Goal: Task Accomplishment & Management: Manage account settings

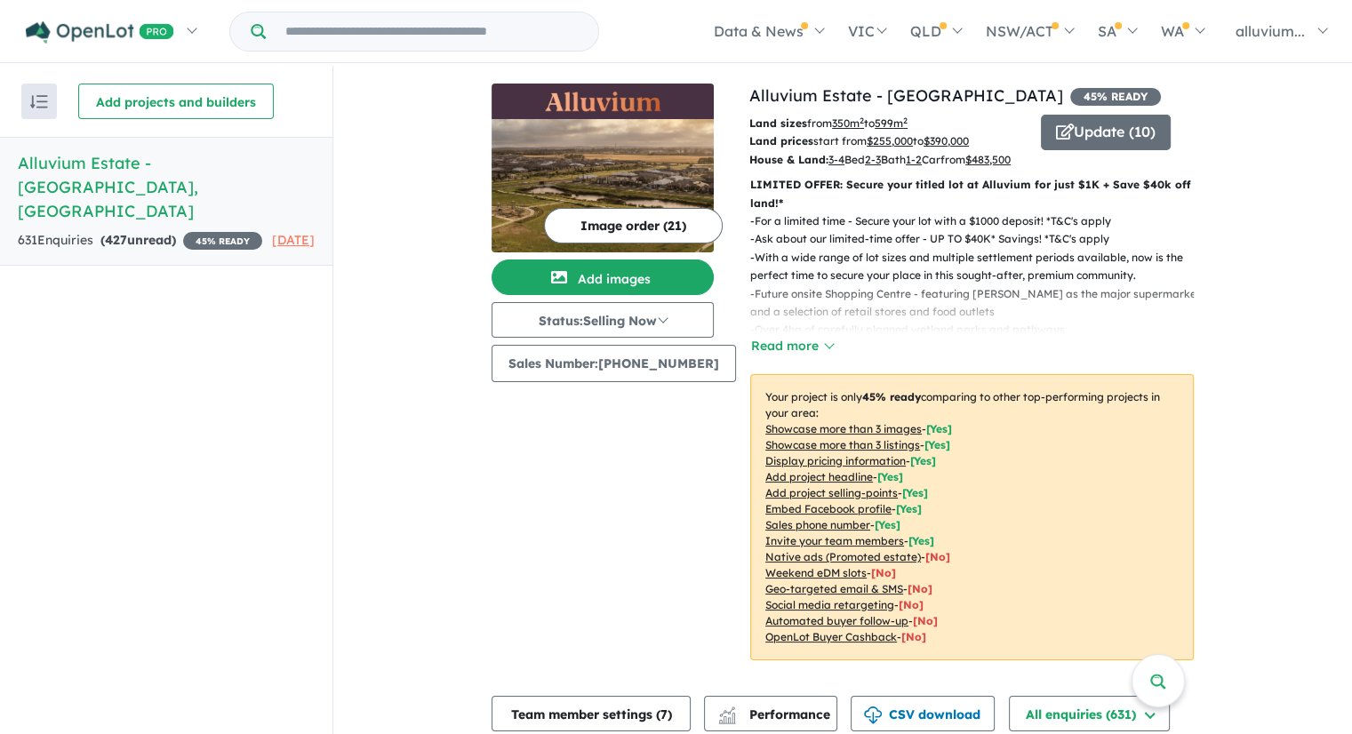
click at [174, 164] on h5 "Alluvium Estate - Winter Valley , VIC" at bounding box center [166, 187] width 297 height 72
click at [508, 481] on div "Image order ( 21 ) Add images Status: Selling Now In Planning Coming Soon Selli…" at bounding box center [620, 383] width 258 height 598
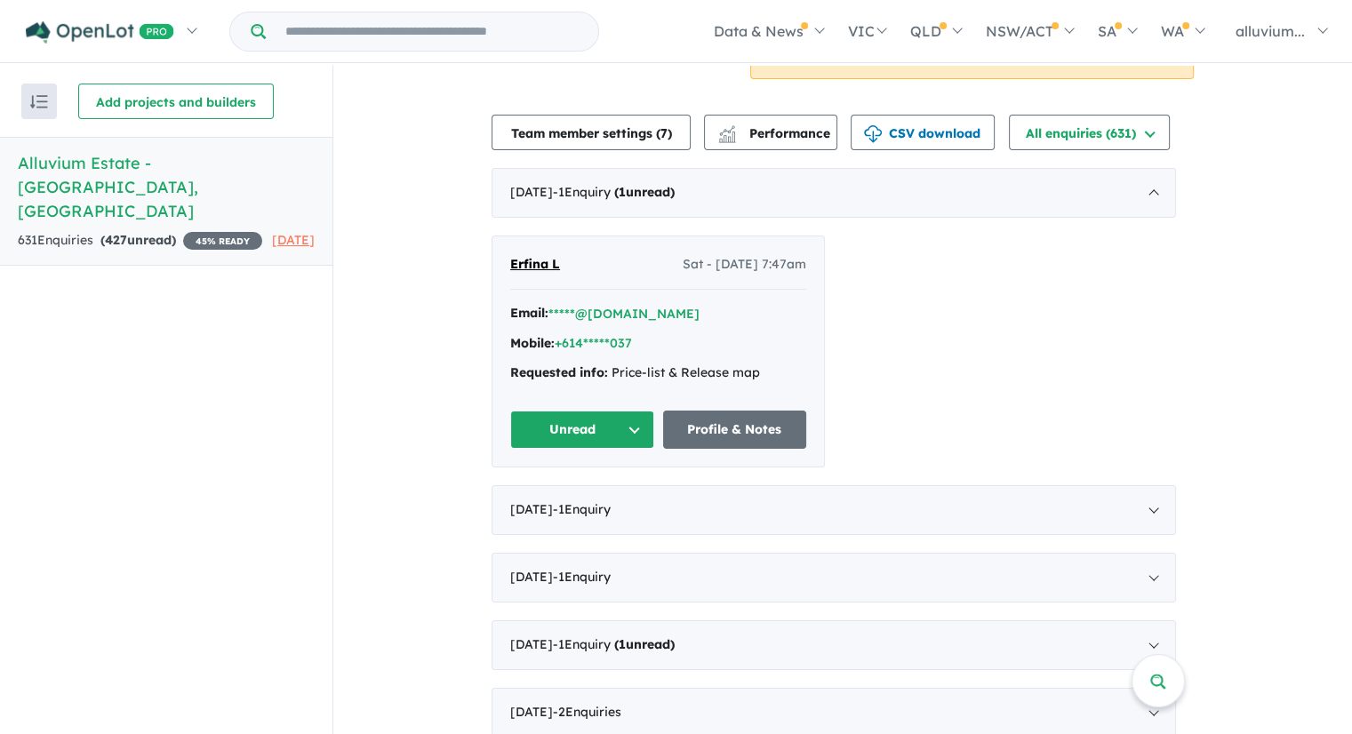
scroll to position [800, 0]
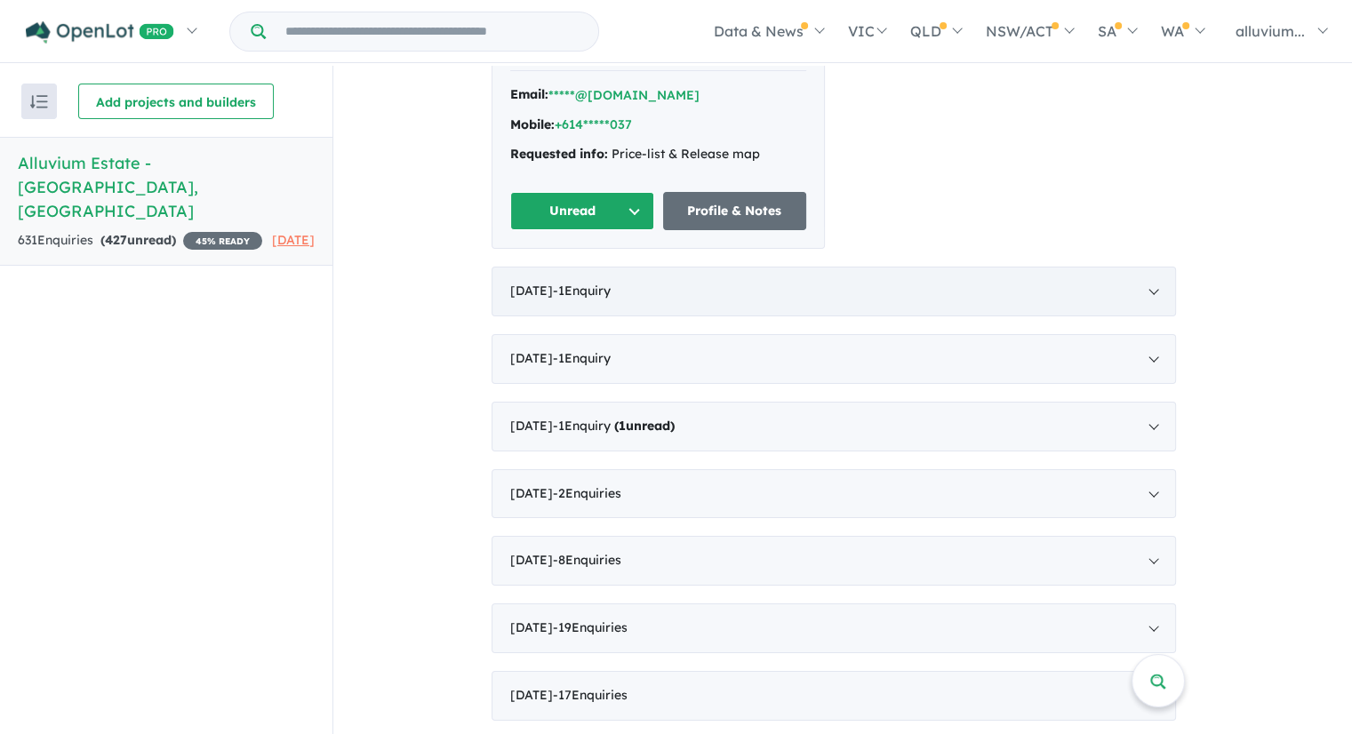
click at [669, 316] on div "July 2025 - 1 Enquir y ( 0 unread)" at bounding box center [833, 292] width 684 height 50
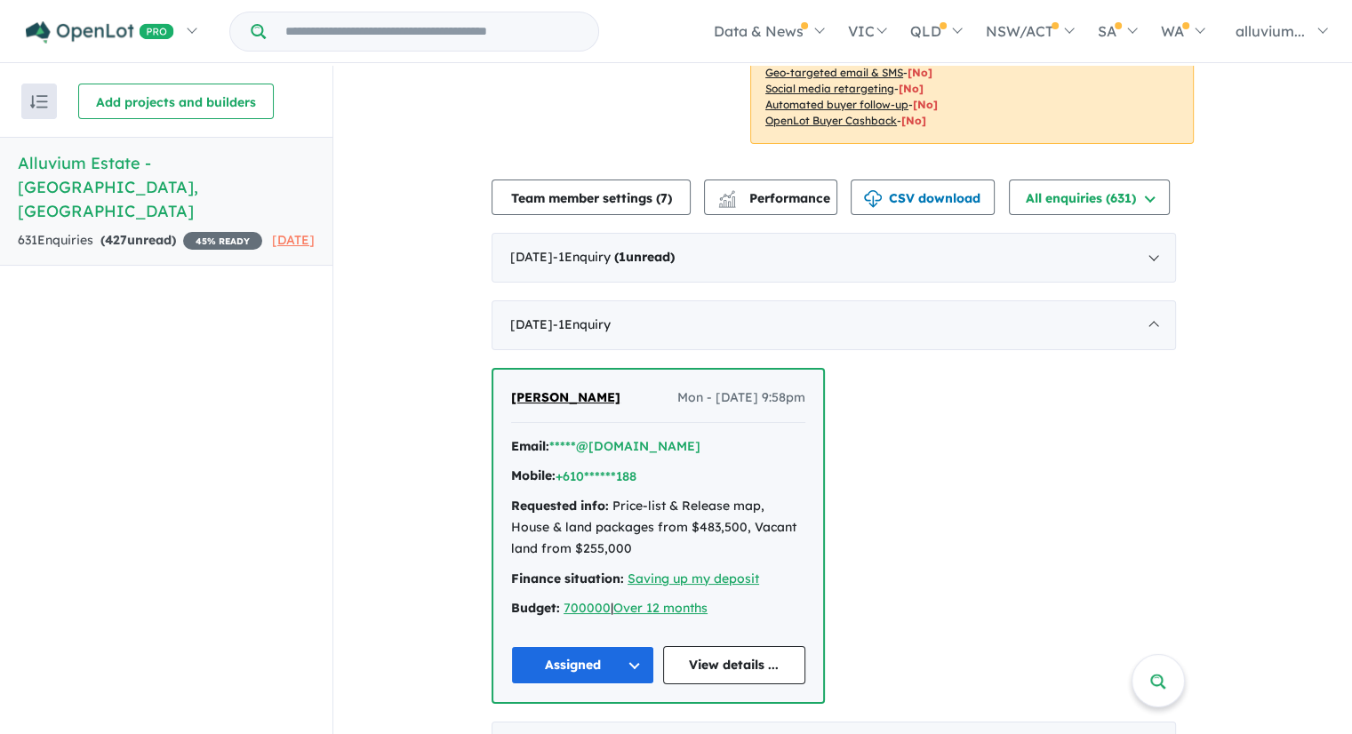
scroll to position [515, 0]
click at [748, 283] on div "August 2025 - 1 Enquir y ( 1 unread)" at bounding box center [833, 259] width 684 height 50
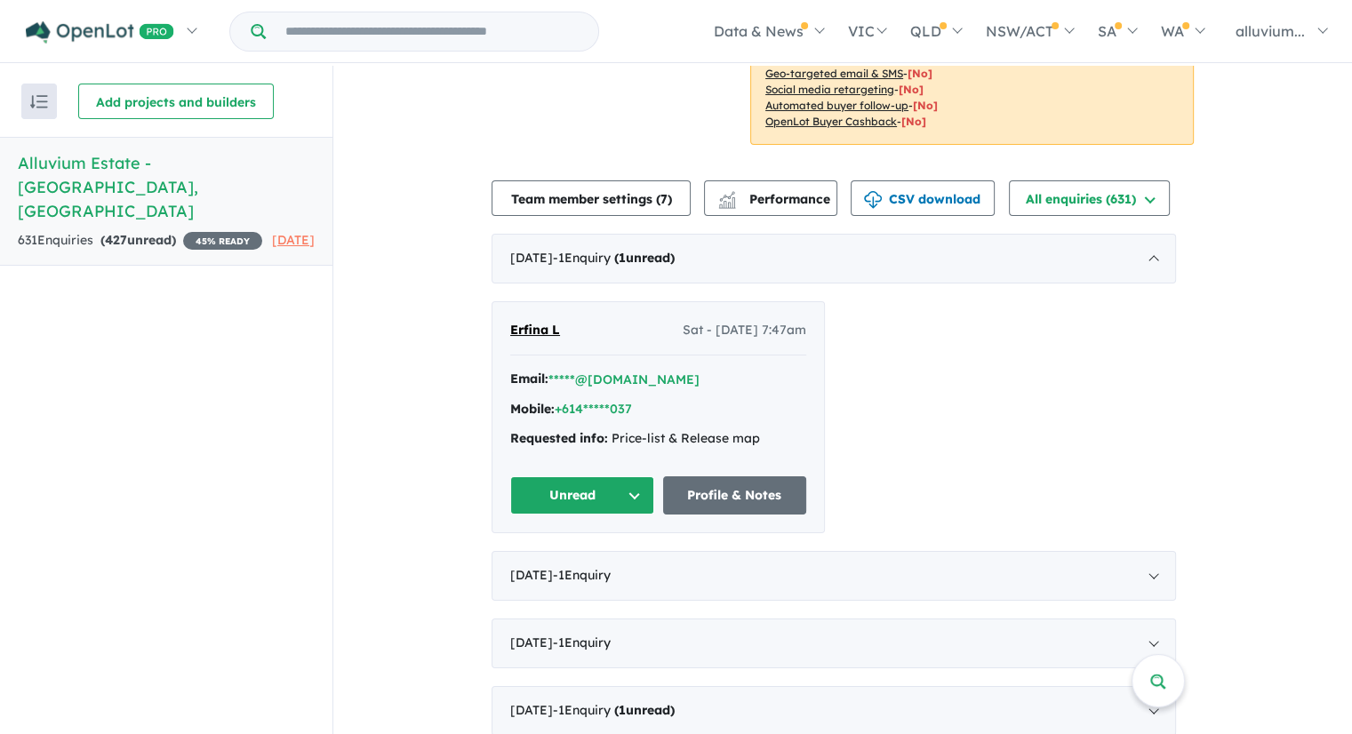
scroll to position [3, 0]
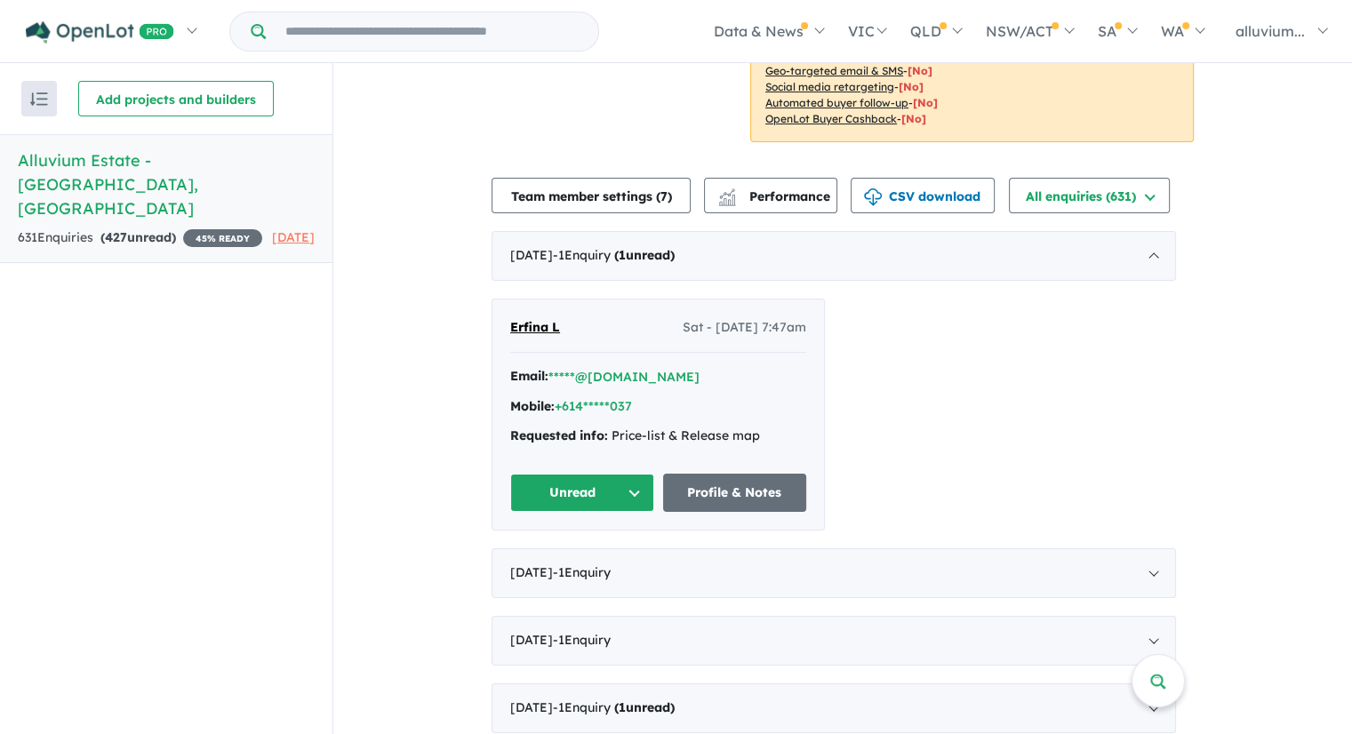
click at [539, 335] on span "Erfina L" at bounding box center [535, 327] width 50 height 16
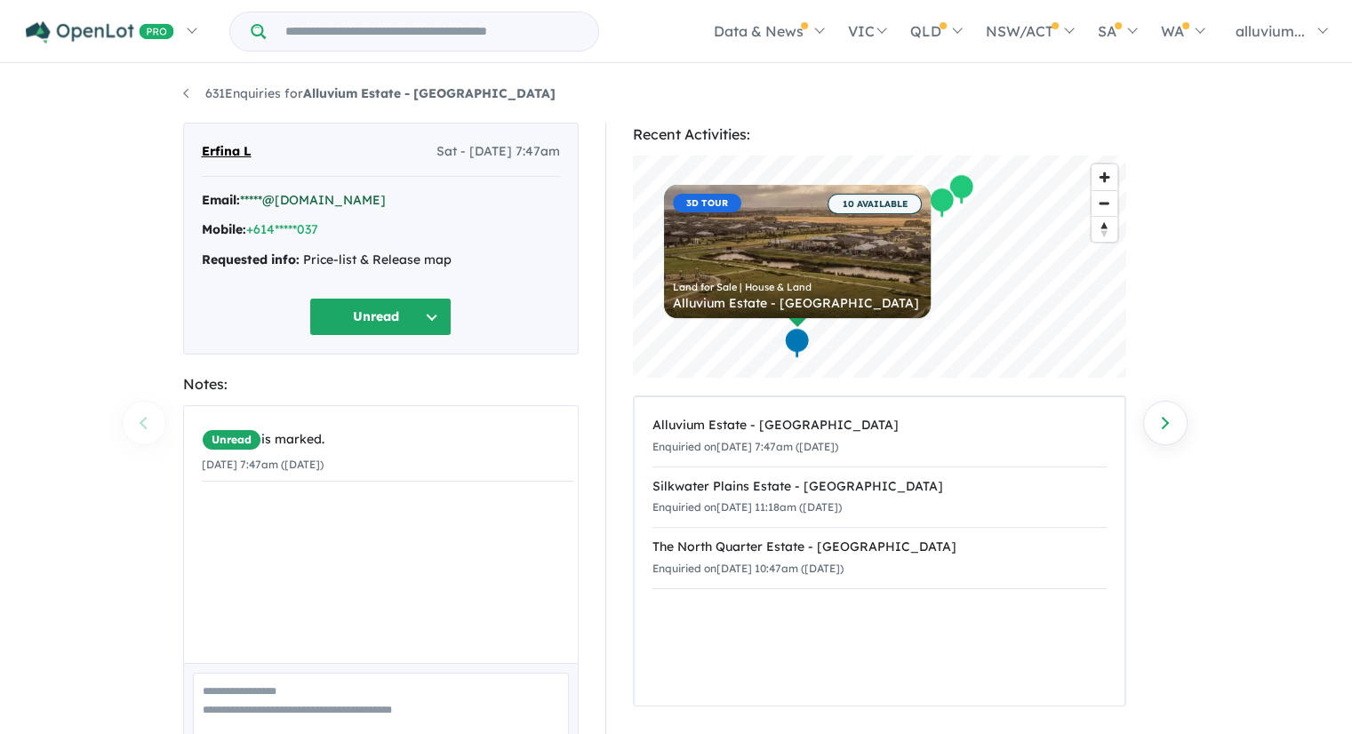
click at [283, 199] on link "*****@[DOMAIN_NAME]" at bounding box center [313, 200] width 146 height 16
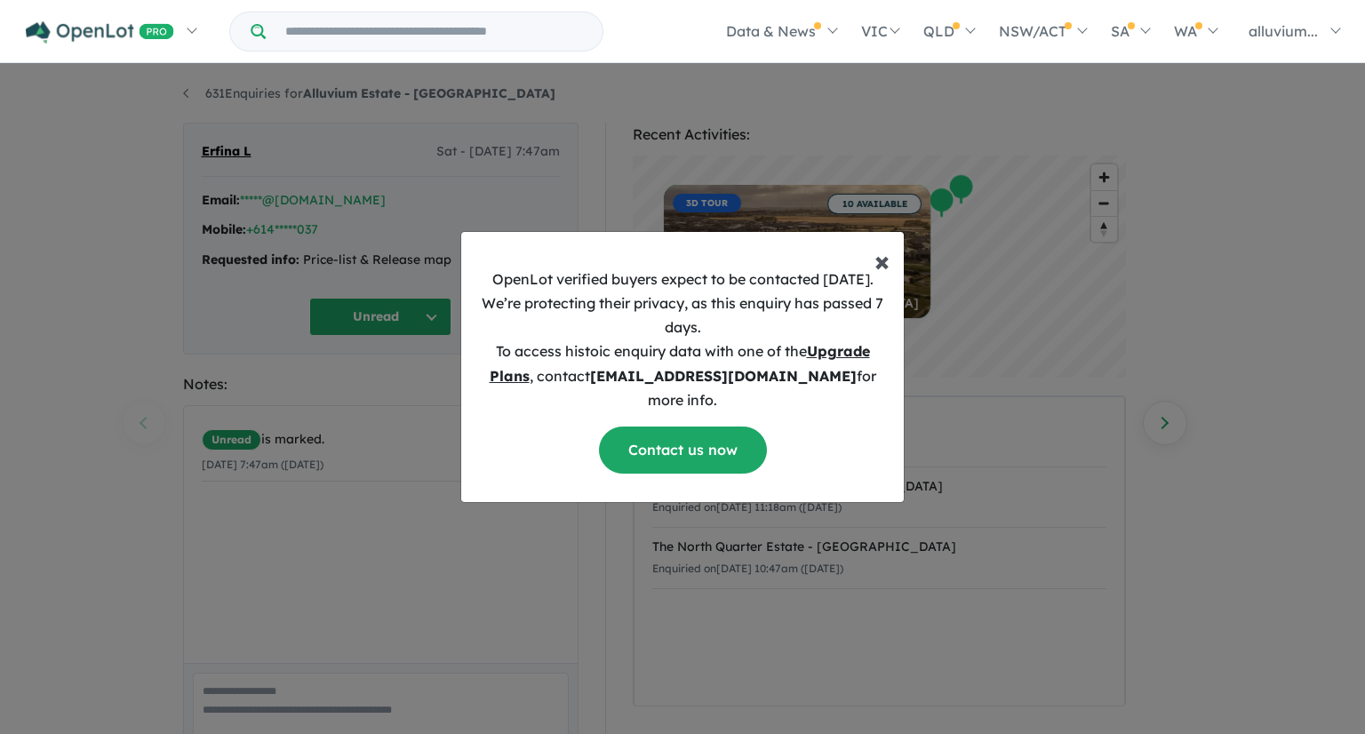
click at [881, 275] on span "×" at bounding box center [881, 261] width 15 height 36
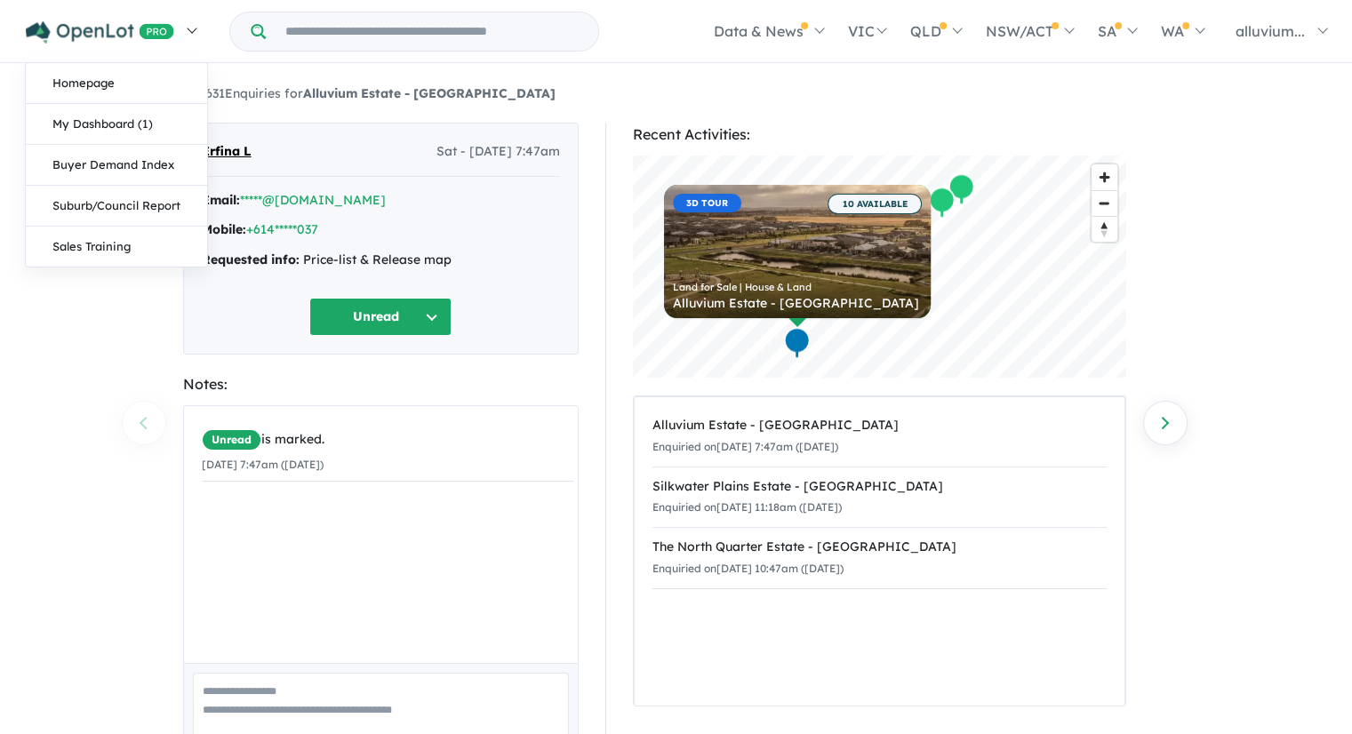
click at [84, 26] on img at bounding box center [100, 32] width 148 height 22
click at [89, 124] on link "My Dashboard (1)" at bounding box center [116, 124] width 181 height 41
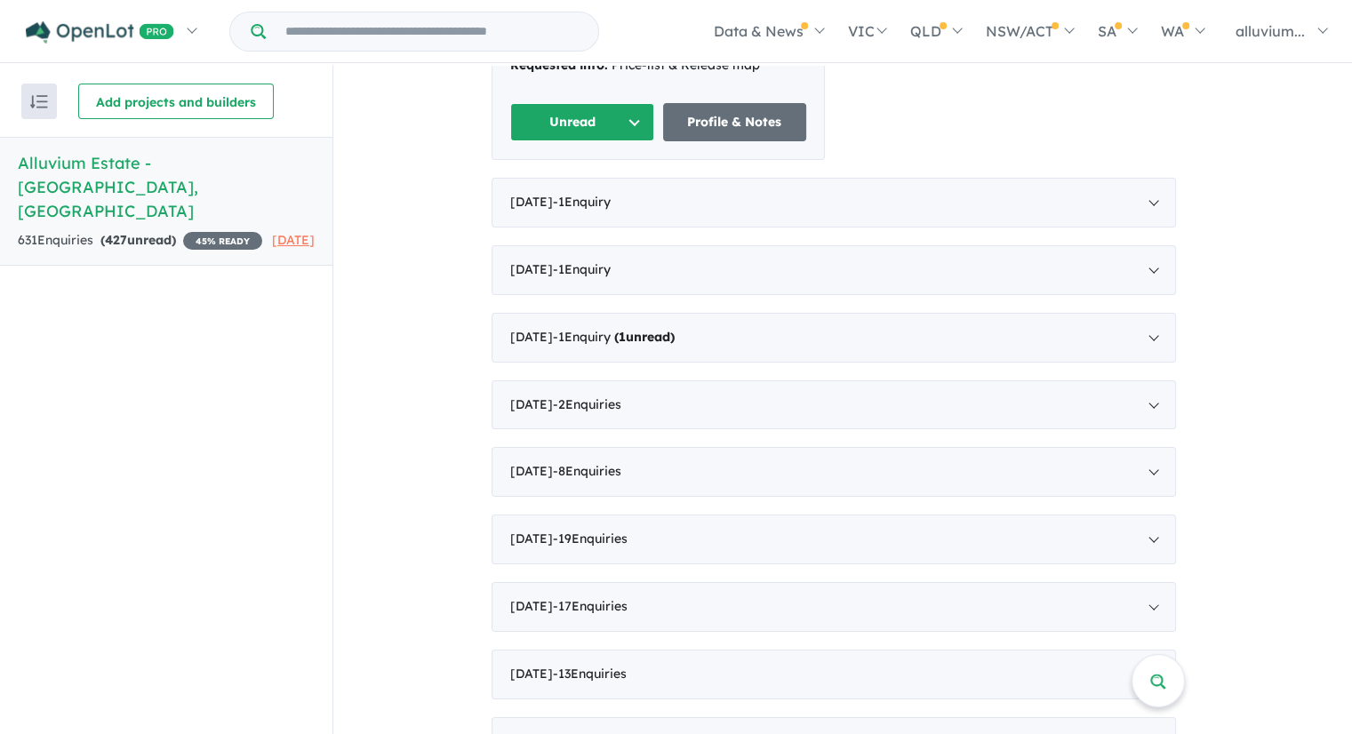
scroll to position [622, 0]
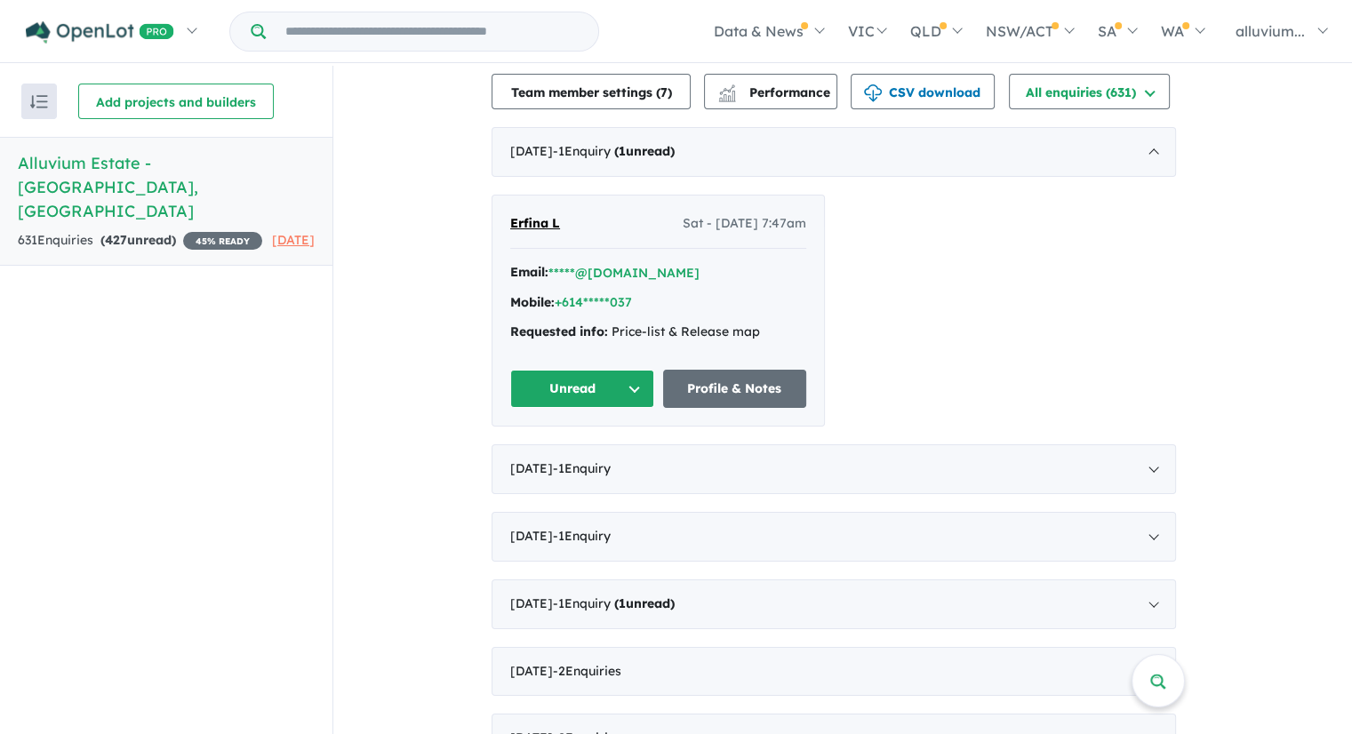
drag, startPoint x: 558, startPoint y: 243, endPoint x: 493, endPoint y: 271, distance: 70.5
drag, startPoint x: 566, startPoint y: 241, endPoint x: 513, endPoint y: 246, distance: 53.6
click at [513, 246] on div "Erfina L Sat - 16/08/2025, 7:47am Email: *****@gmail.com Mobile: +614*****037 R…" at bounding box center [657, 310] width 331 height 230
copy span "Erfina L"
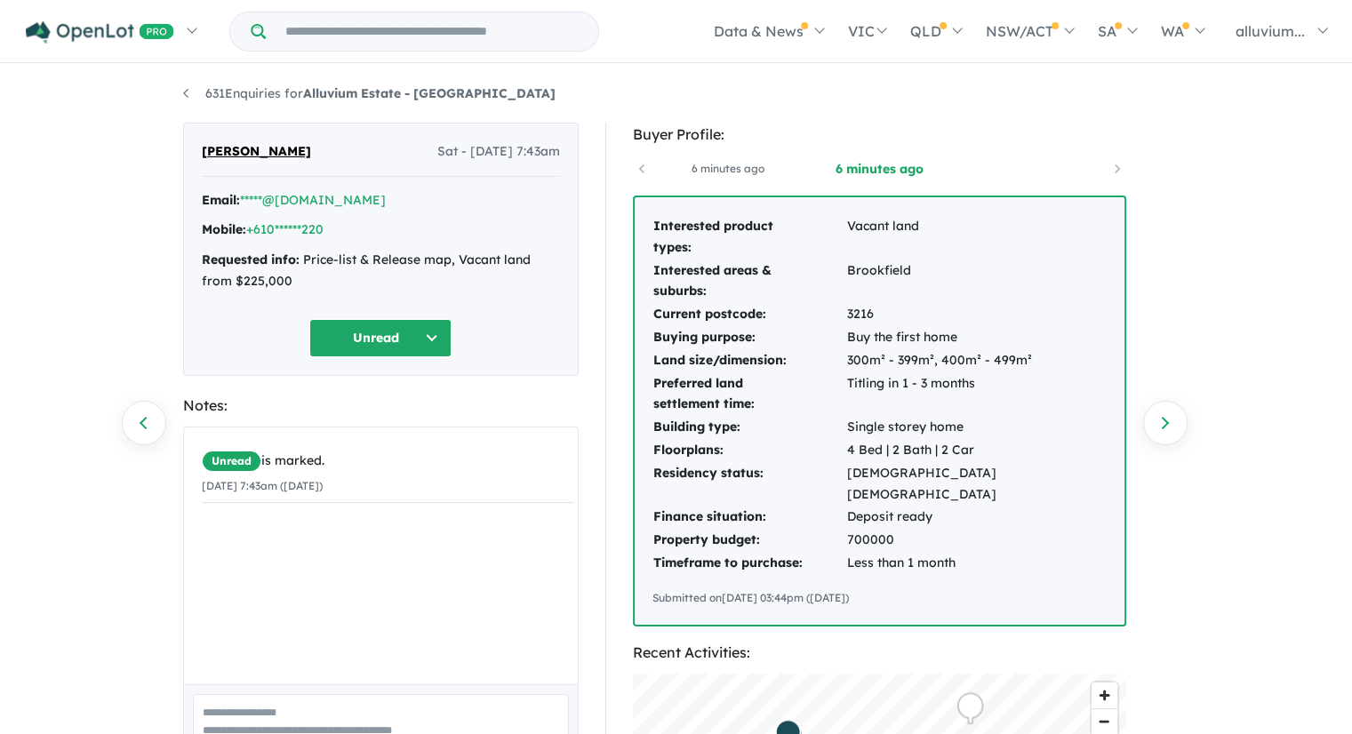
click at [370, 331] on button "Unread" at bounding box center [380, 338] width 142 height 38
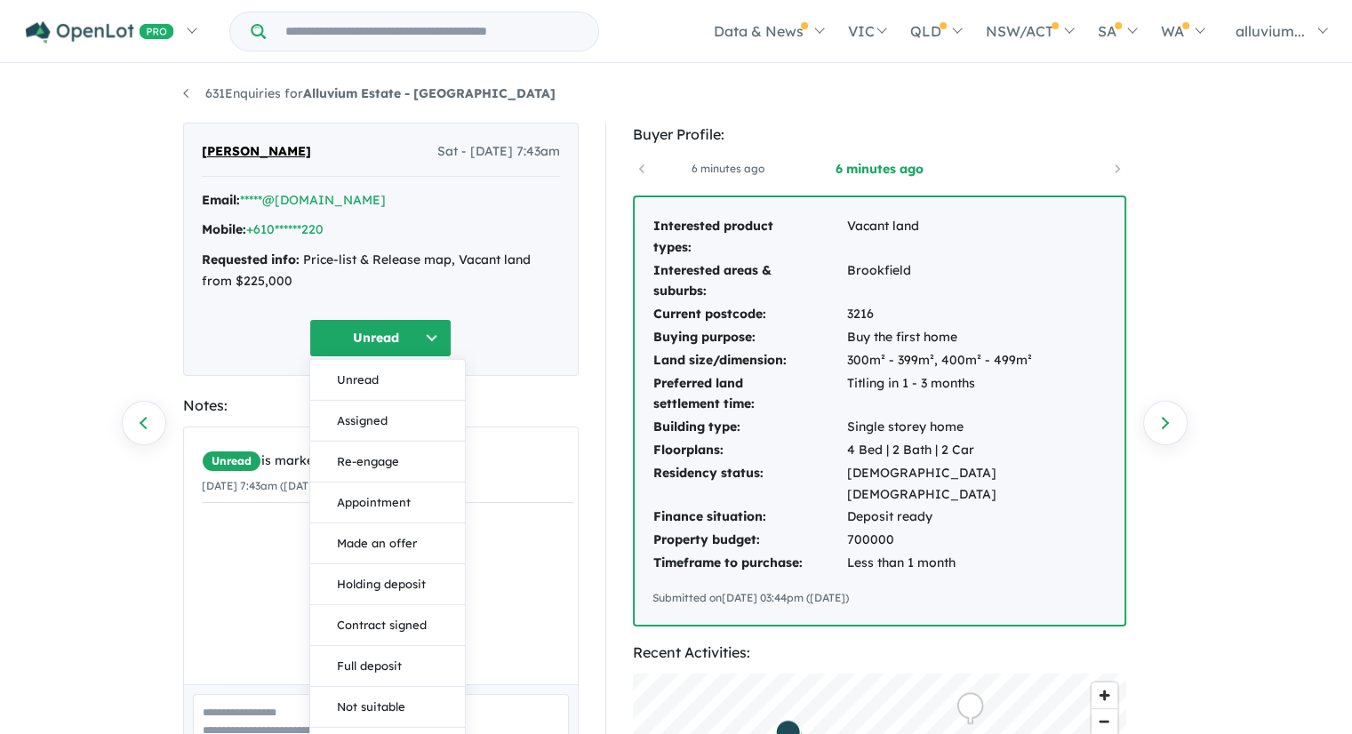
click at [288, 154] on span "[PERSON_NAME]" at bounding box center [256, 151] width 109 height 21
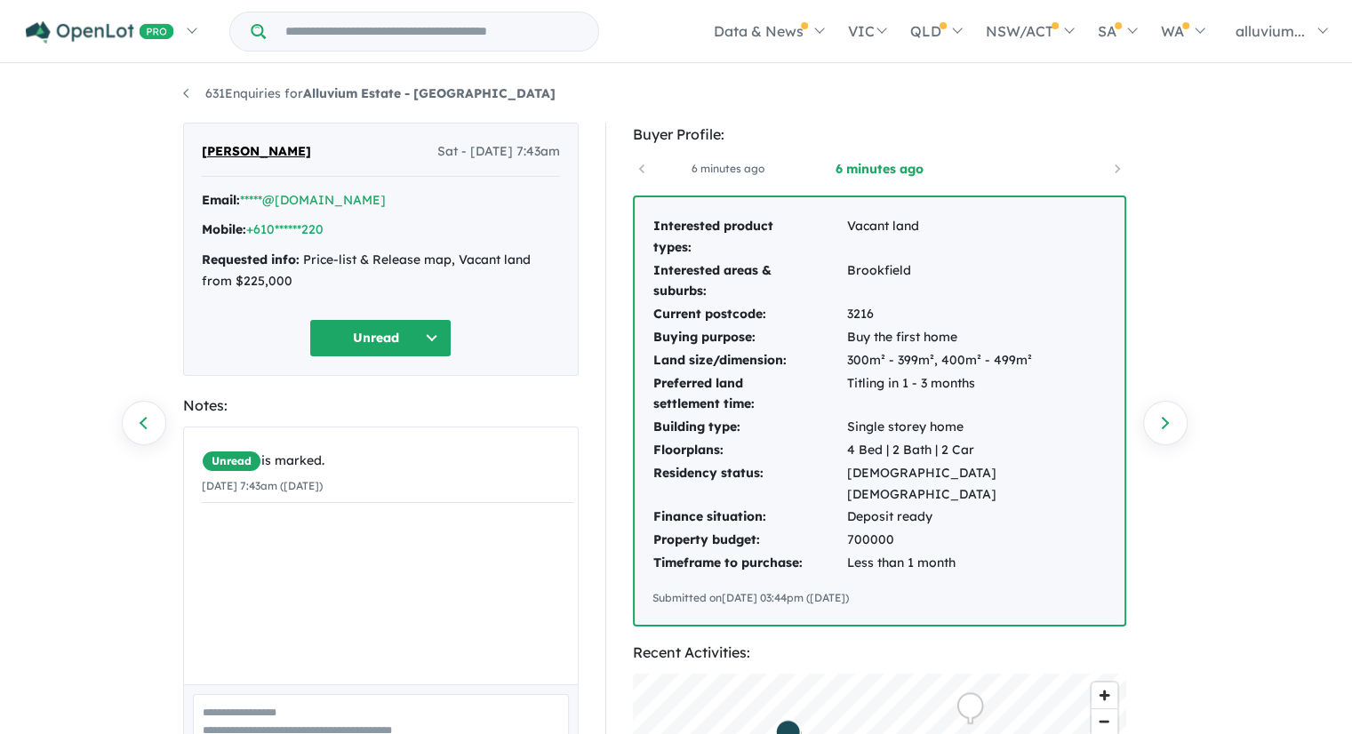
click at [233, 157] on span "[PERSON_NAME]" at bounding box center [256, 151] width 109 height 21
click at [284, 200] on link "*****@[DOMAIN_NAME]" at bounding box center [313, 200] width 146 height 16
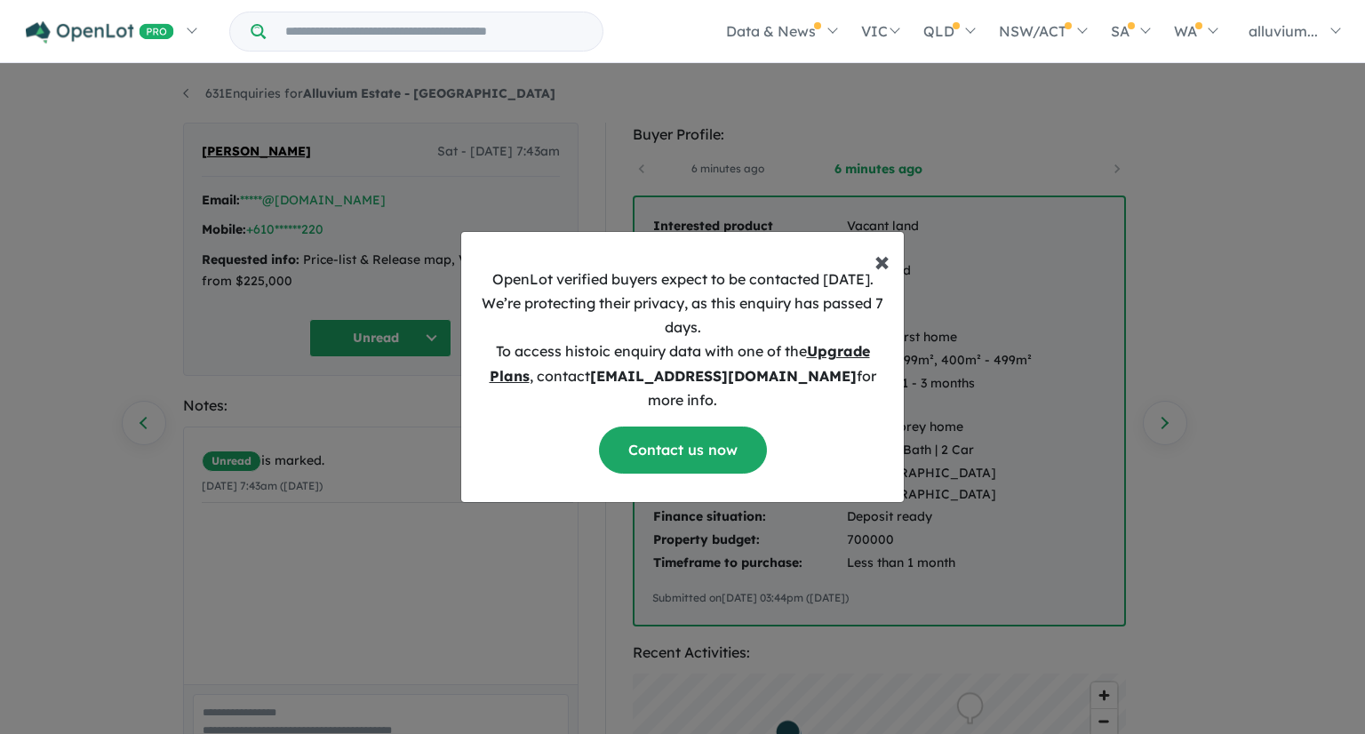
click at [882, 267] on span "×" at bounding box center [881, 261] width 15 height 36
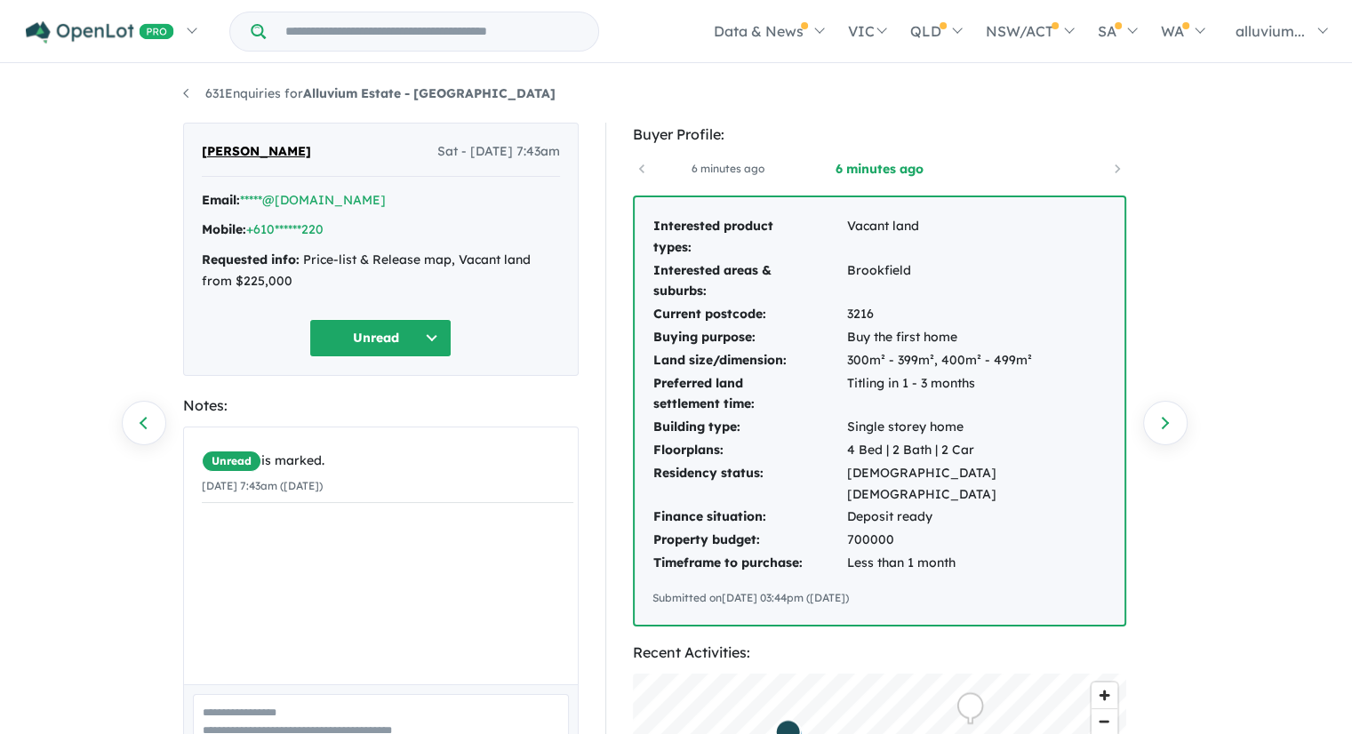
drag, startPoint x: 347, startPoint y: 156, endPoint x: 205, endPoint y: 158, distance: 141.3
click at [205, 158] on div "[PERSON_NAME] Sat - [DATE] 7:43am" at bounding box center [381, 159] width 358 height 36
copy span "[PERSON_NAME]"
